Goal: Information Seeking & Learning: Learn about a topic

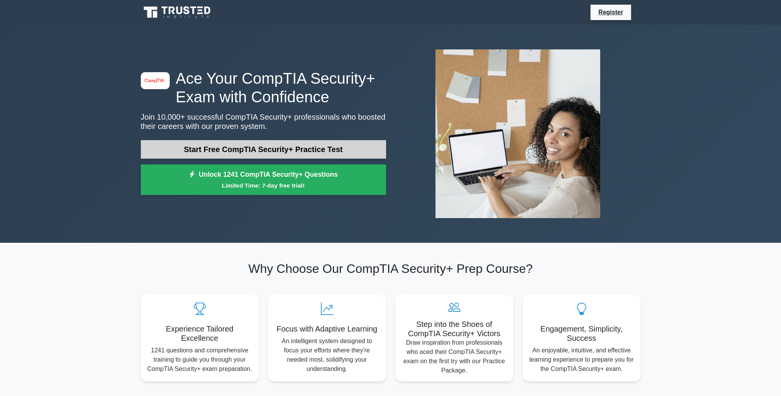
click at [258, 156] on link "Start Free CompTIA Security+ Practice Test" at bounding box center [263, 149] width 245 height 19
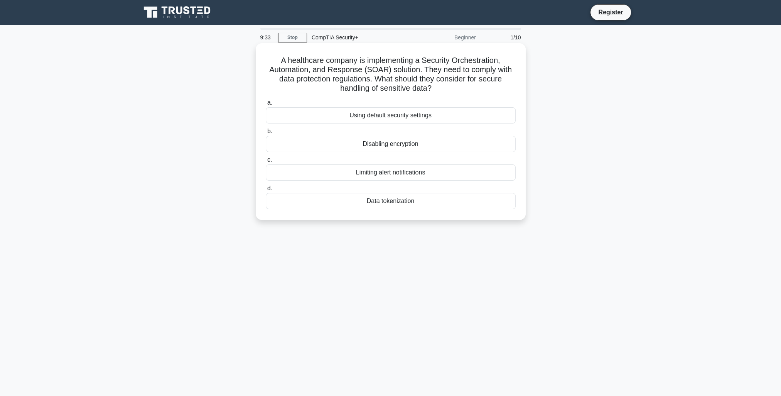
click at [398, 202] on div "Data tokenization" at bounding box center [391, 201] width 250 height 16
click at [266, 191] on input "d. Data tokenization" at bounding box center [266, 188] width 0 height 5
click at [409, 114] on div "Role-based access control (RBAC)" at bounding box center [391, 115] width 250 height 16
click at [266, 105] on input "a. Role-based access control (RBAC)" at bounding box center [266, 102] width 0 height 5
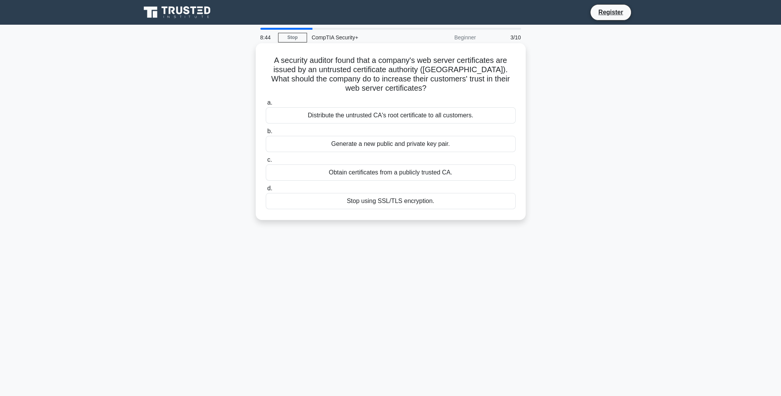
click at [393, 175] on div "Obtain certificates from a publicly trusted CA." at bounding box center [391, 172] width 250 height 16
click at [266, 162] on input "c. Obtain certificates from a publicly trusted CA." at bounding box center [266, 159] width 0 height 5
click at [387, 118] on div "Review and revise inheritance settings" at bounding box center [391, 115] width 250 height 16
click at [266, 105] on input "a. Review and revise inheritance settings" at bounding box center [266, 102] width 0 height 5
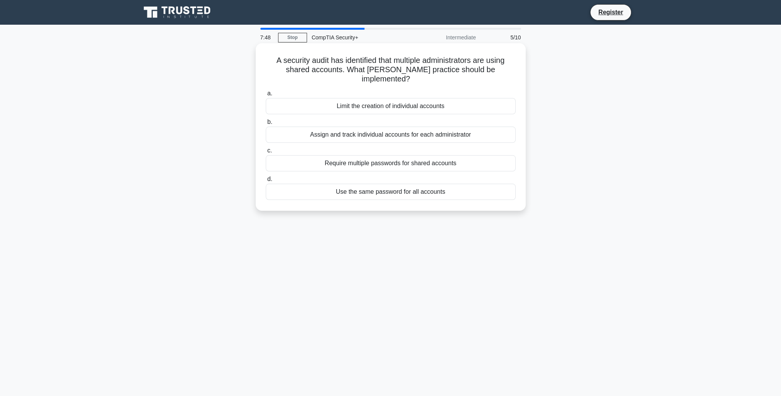
click at [392, 126] on div "Assign and track individual accounts for each administrator" at bounding box center [391, 134] width 250 height 16
click at [266, 125] on input "b. Assign and track individual accounts for each administrator" at bounding box center [266, 122] width 0 height 5
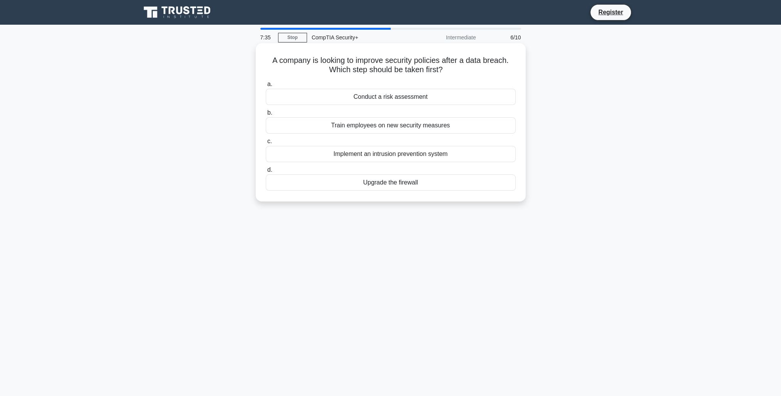
click at [372, 101] on div "Conduct a risk assessment" at bounding box center [391, 97] width 250 height 16
click at [266, 87] on input "a. Conduct a risk assessment" at bounding box center [266, 84] width 0 height 5
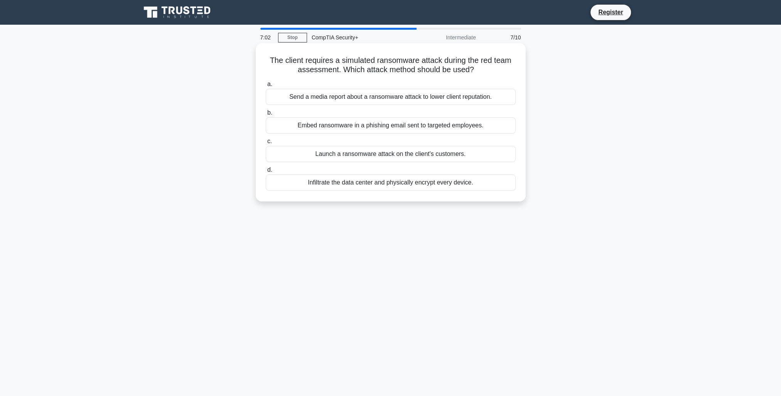
click at [393, 129] on div "Embed ransomware in a phishing email sent to targeted employees." at bounding box center [391, 125] width 250 height 16
click at [266, 115] on input "b. Embed ransomware in a phishing email sent to targeted employees." at bounding box center [266, 112] width 0 height 5
click at [410, 190] on div "Active-active configuration with load balancing" at bounding box center [391, 182] width 250 height 16
click at [266, 172] on input "d. Active-active configuration with load balancing" at bounding box center [266, 169] width 0 height 5
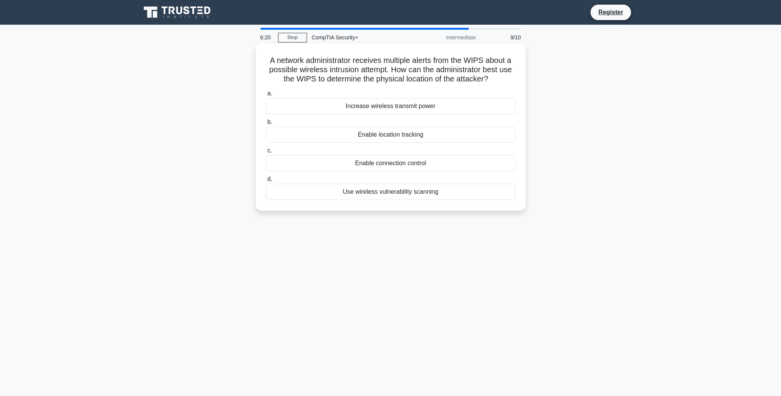
click at [392, 194] on div "Use wireless vulnerability scanning" at bounding box center [391, 192] width 250 height 16
click at [266, 182] on input "d. Use wireless vulnerability scanning" at bounding box center [266, 179] width 0 height 5
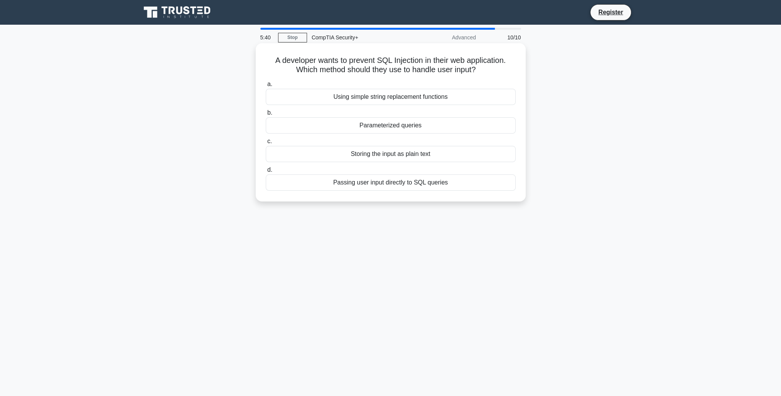
click at [387, 126] on div "Parameterized queries" at bounding box center [391, 125] width 250 height 16
click at [266, 115] on input "b. Parameterized queries" at bounding box center [266, 112] width 0 height 5
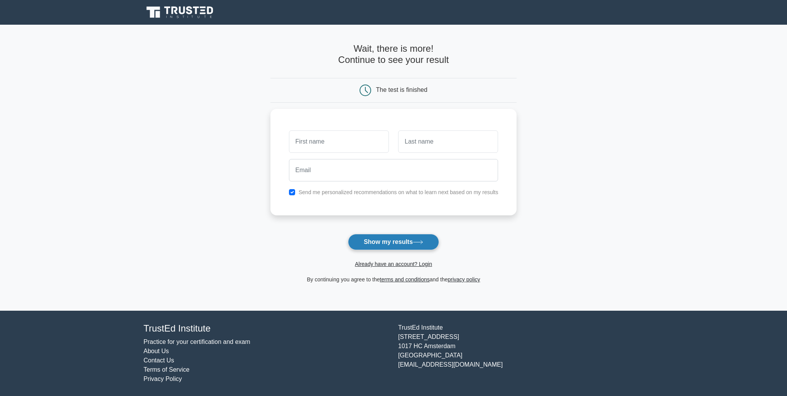
click at [408, 243] on button "Show my results" at bounding box center [393, 242] width 91 height 16
click at [293, 187] on input "checkbox" at bounding box center [292, 190] width 6 height 6
checkbox input "false"
click at [330, 145] on input "text" at bounding box center [339, 139] width 100 height 22
type input "b"
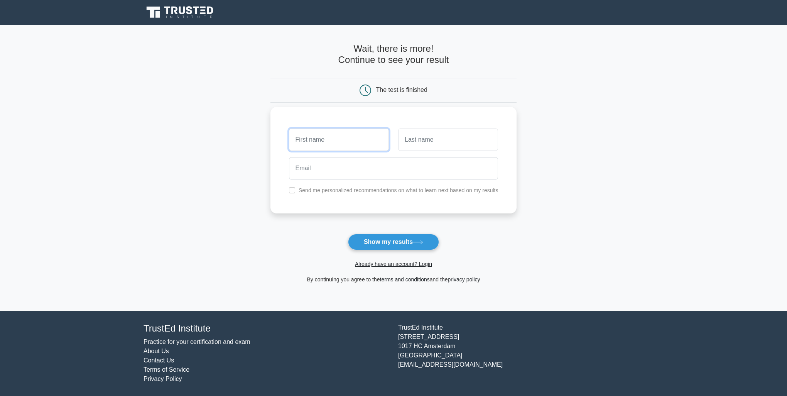
type input "a"
type input "Nosk"
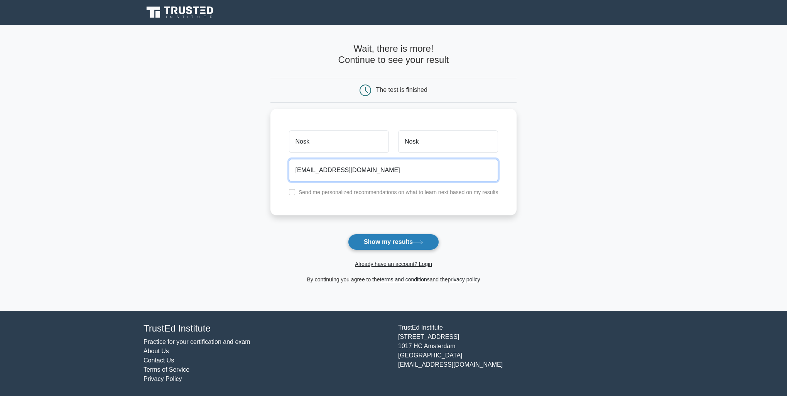
type input "aonfdaisujdf65110161@aol.com"
click at [405, 239] on button "Show my results" at bounding box center [393, 242] width 91 height 16
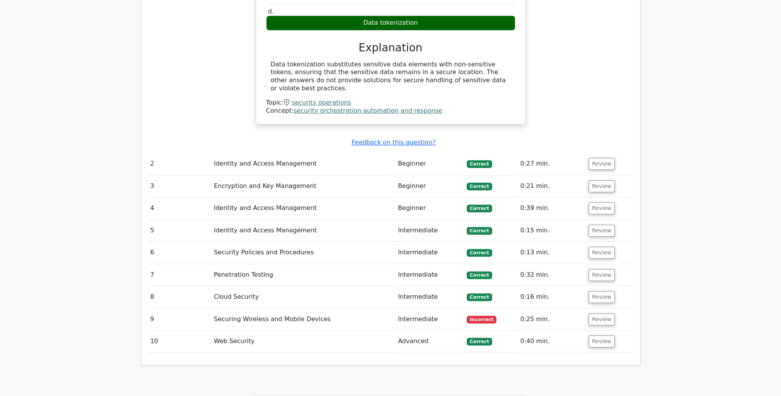
scroll to position [848, 0]
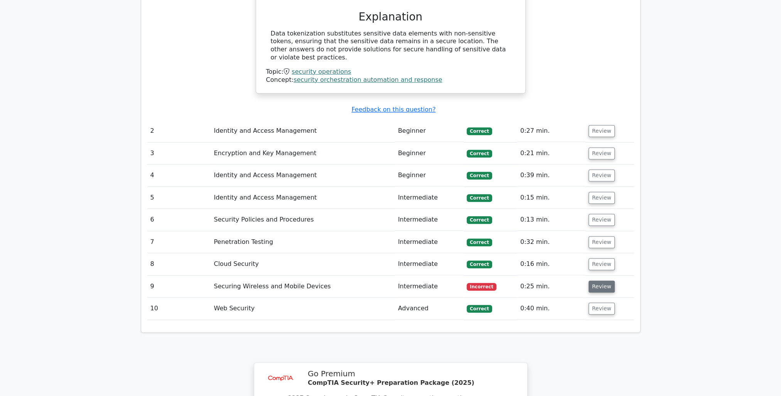
click at [600, 280] on button "Review" at bounding box center [601, 286] width 26 height 12
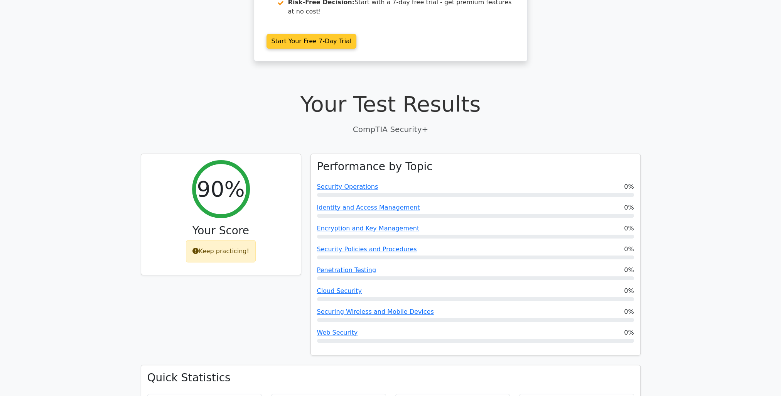
scroll to position [0, 0]
